Goal: Information Seeking & Learning: Understand process/instructions

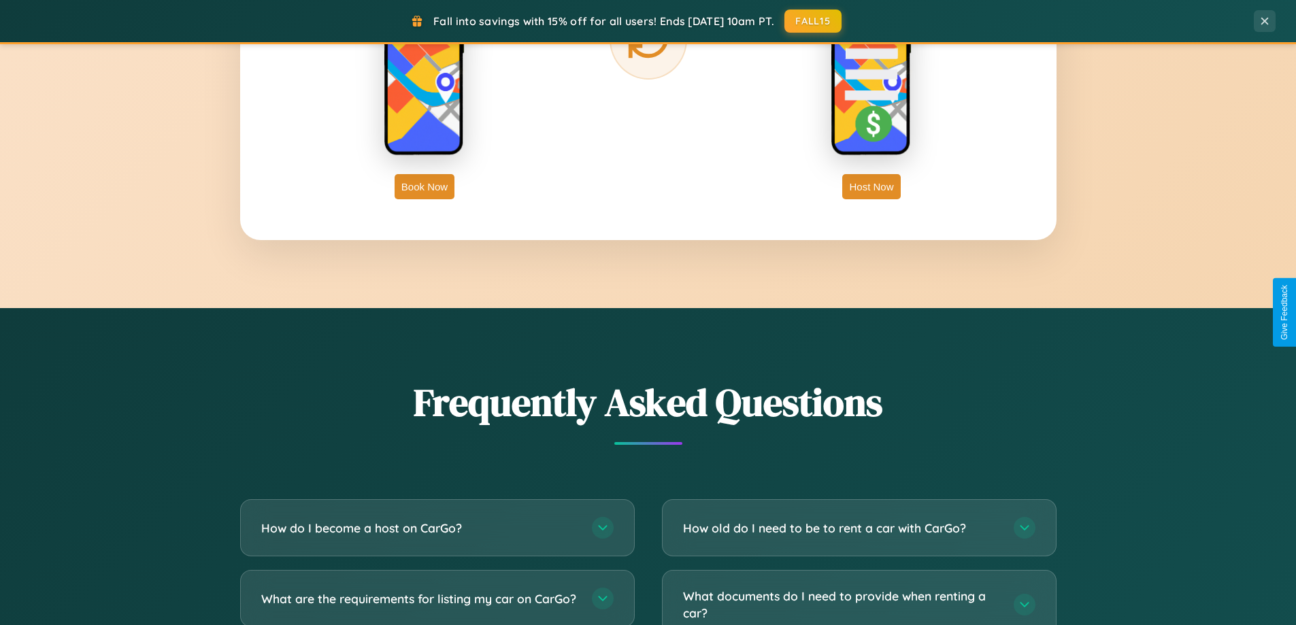
scroll to position [2617, 0]
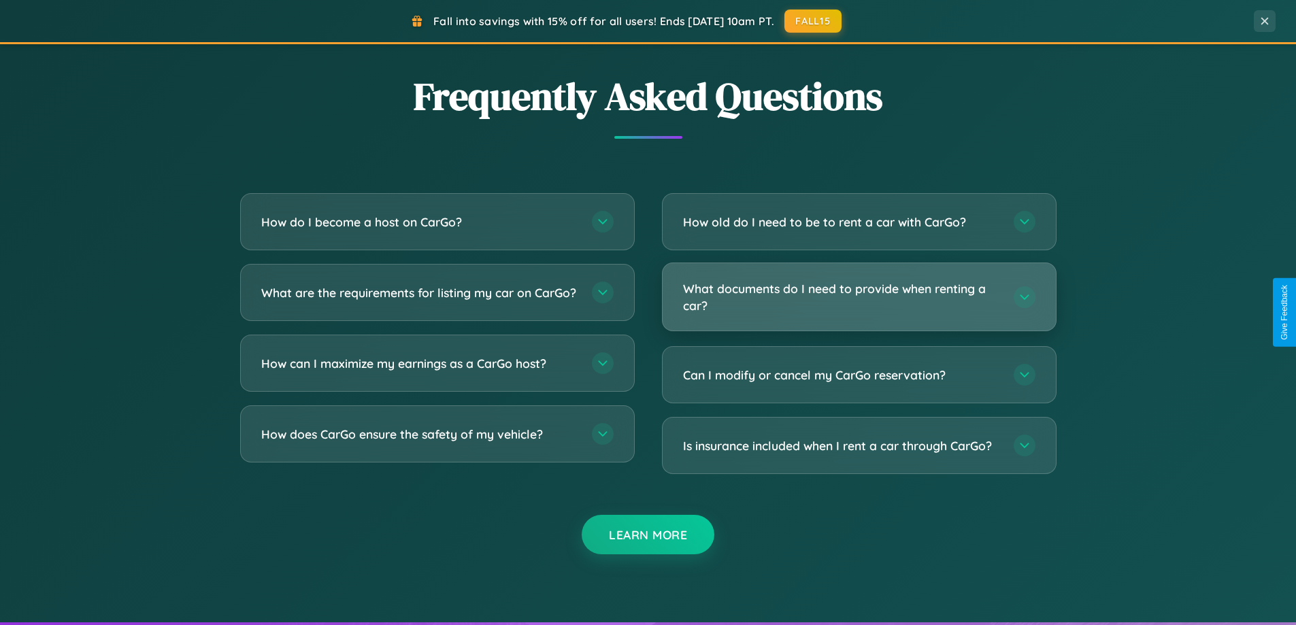
click at [858, 297] on h3 "What documents do I need to provide when renting a car?" at bounding box center [841, 296] width 317 height 33
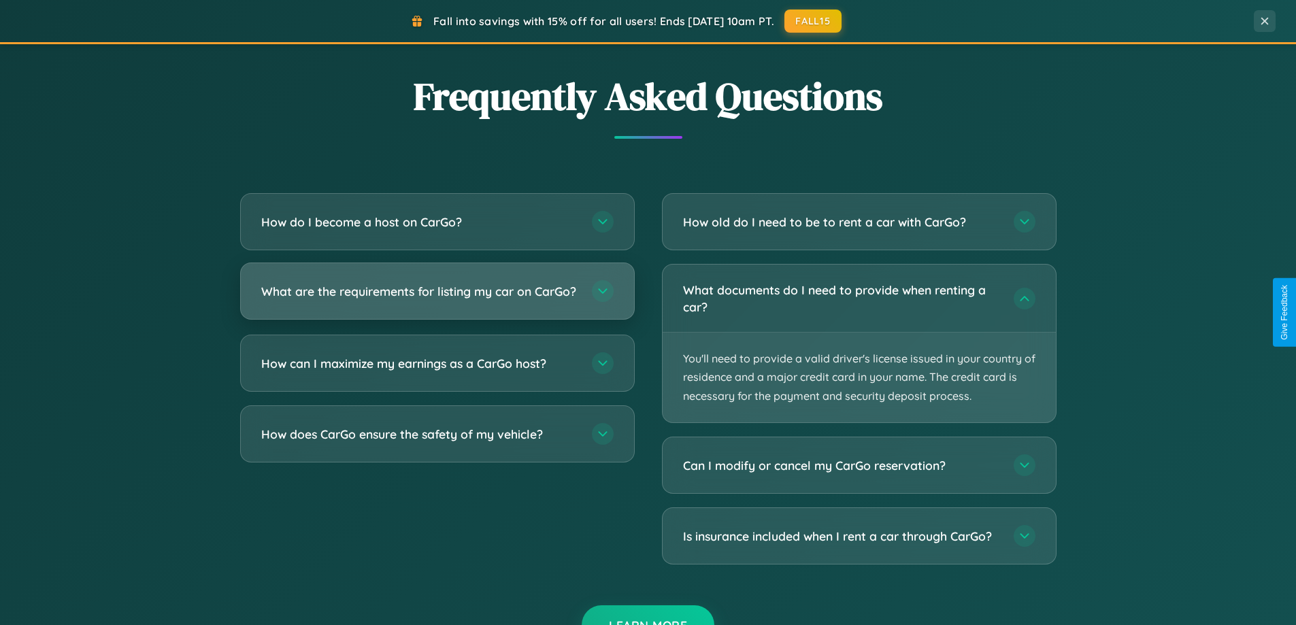
click at [437, 297] on h3 "What are the requirements for listing my car on CarGo?" at bounding box center [419, 291] width 317 height 17
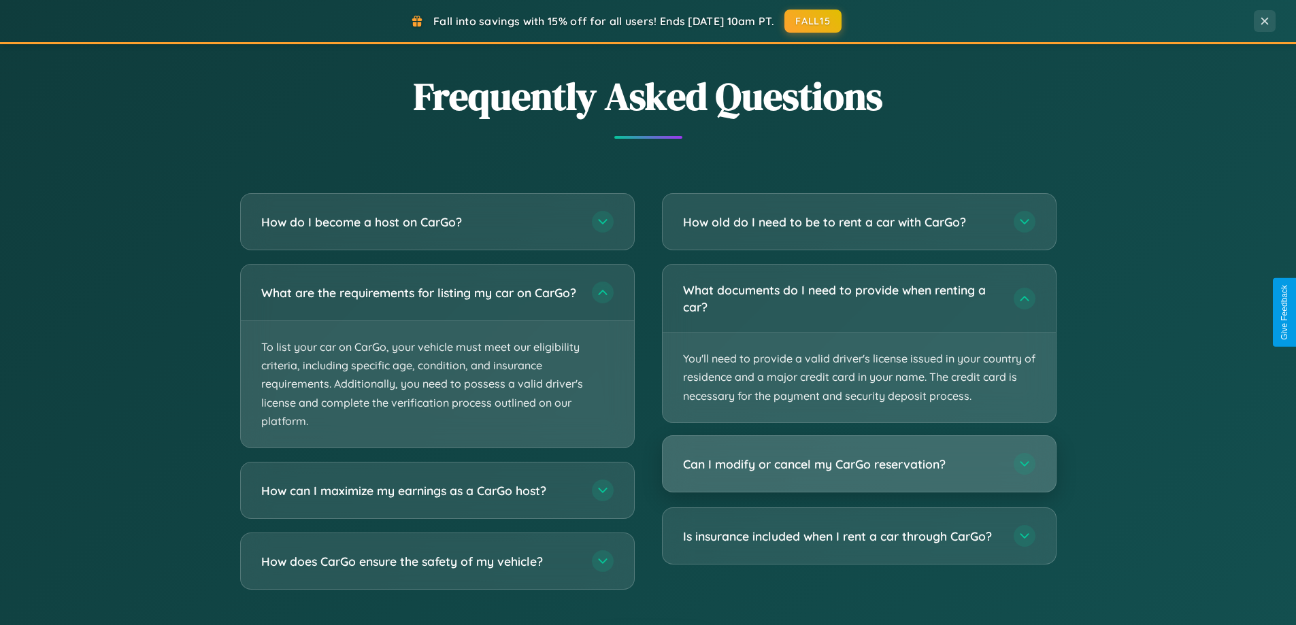
click at [858, 465] on h3 "Can I modify or cancel my CarGo reservation?" at bounding box center [841, 464] width 317 height 17
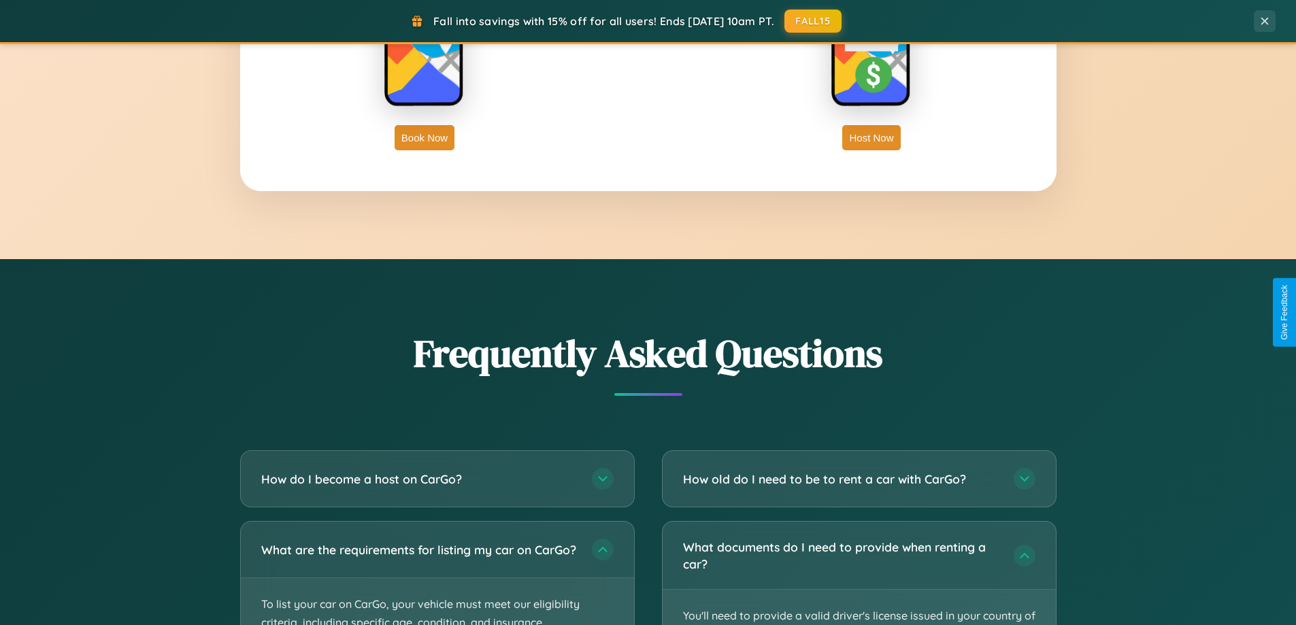
scroll to position [2185, 0]
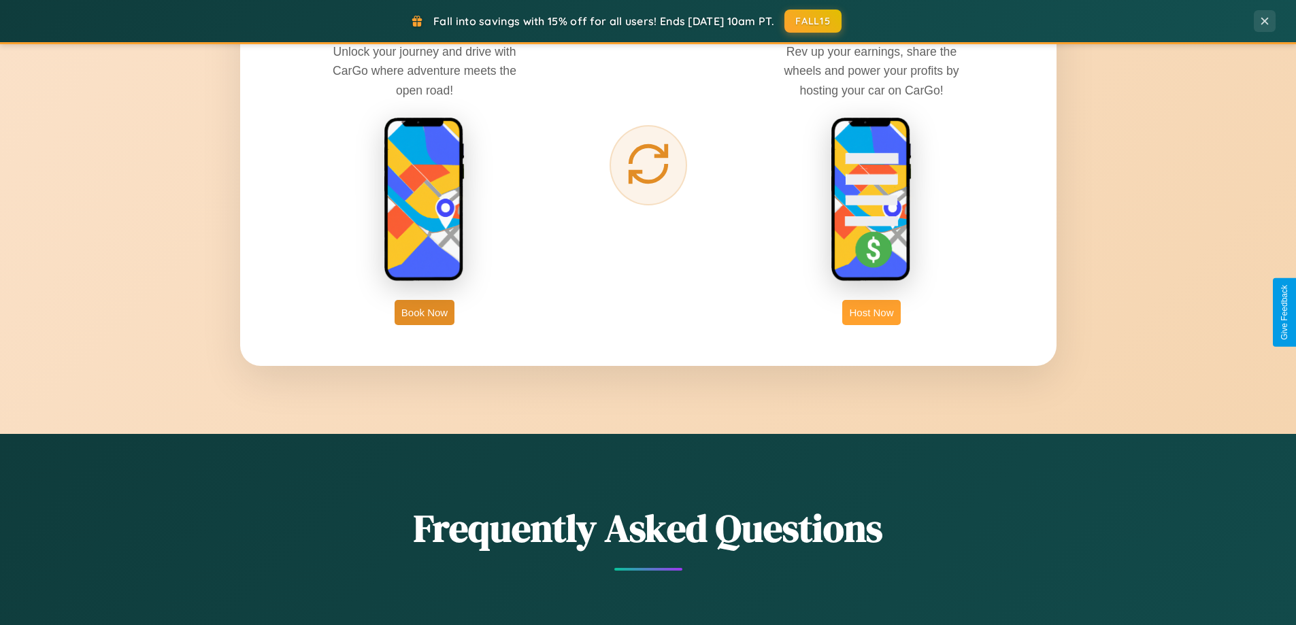
click at [871, 312] on button "Host Now" at bounding box center [871, 312] width 58 height 25
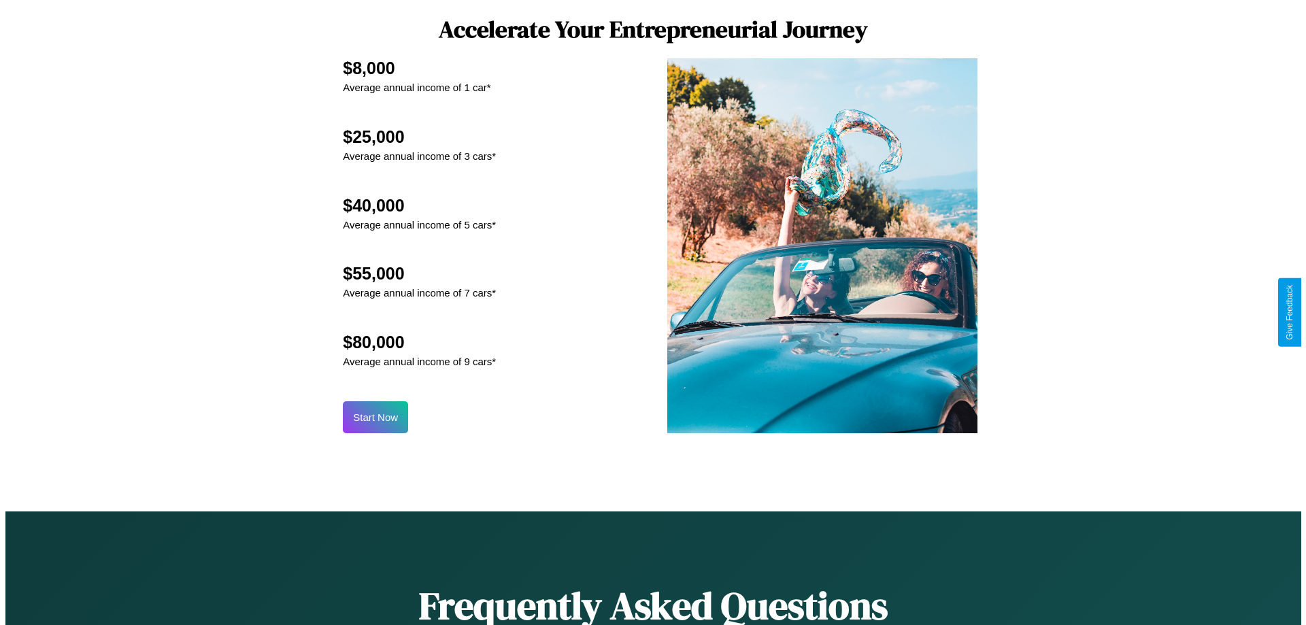
scroll to position [1418, 0]
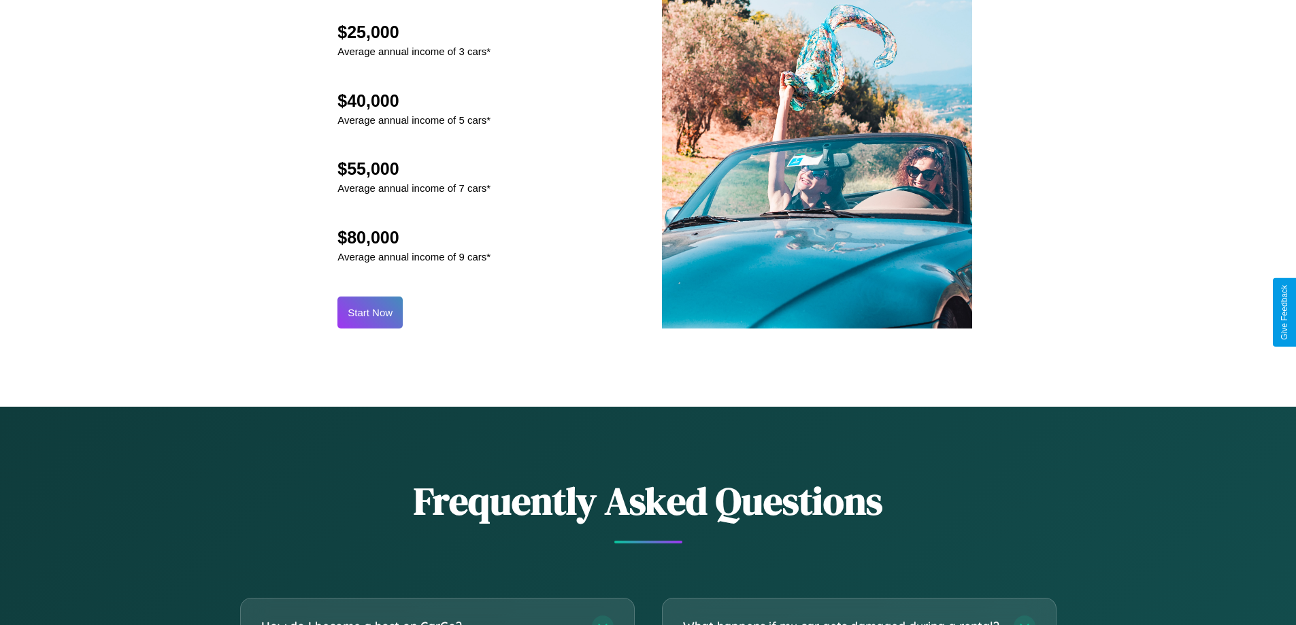
click at [370, 312] on button "Start Now" at bounding box center [369, 313] width 65 height 32
